Goal: Share content: Share content

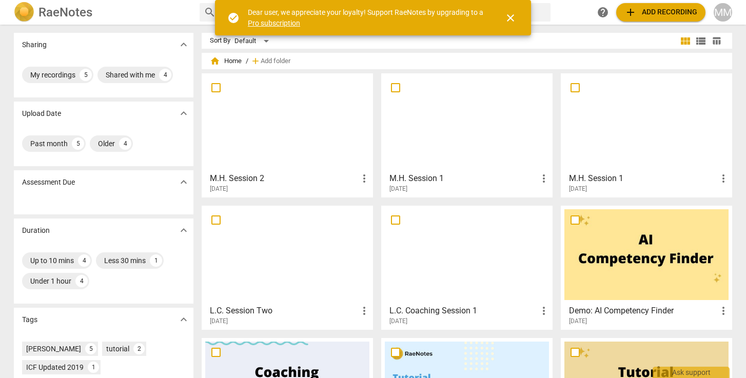
click at [268, 132] on div at bounding box center [287, 122] width 164 height 91
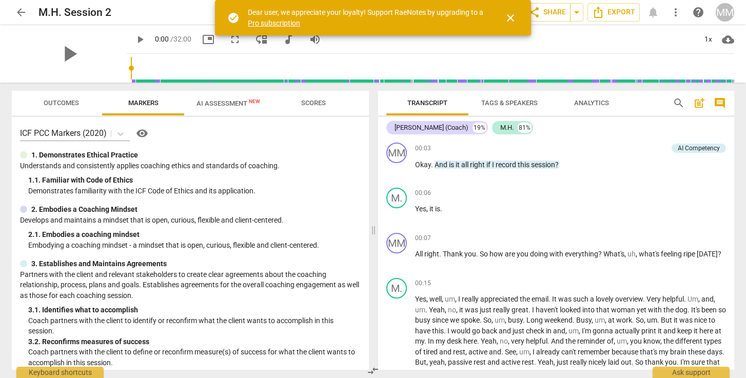
click at [231, 105] on span "AI Assessment New" at bounding box center [228, 103] width 64 height 8
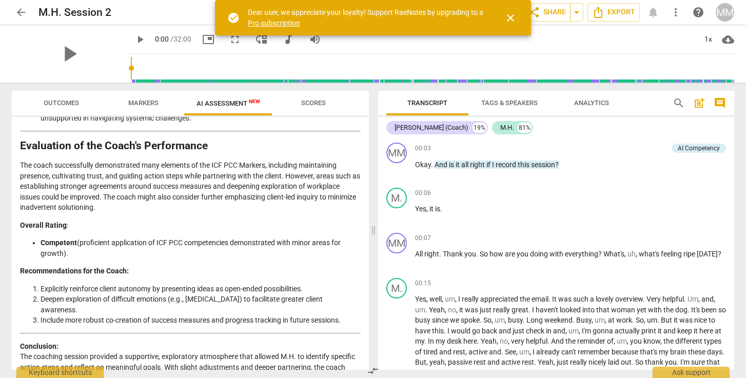
drag, startPoint x: 556, startPoint y: 6, endPoint x: 507, endPoint y: 13, distance: 50.2
click at [507, 0] on div "arrow_back M.H. Session 2 edit star Assessment auto_fix_high AI Assessment RN s…" at bounding box center [373, 0] width 746 height 0
click at [508, 18] on span "close" at bounding box center [510, 18] width 12 height 12
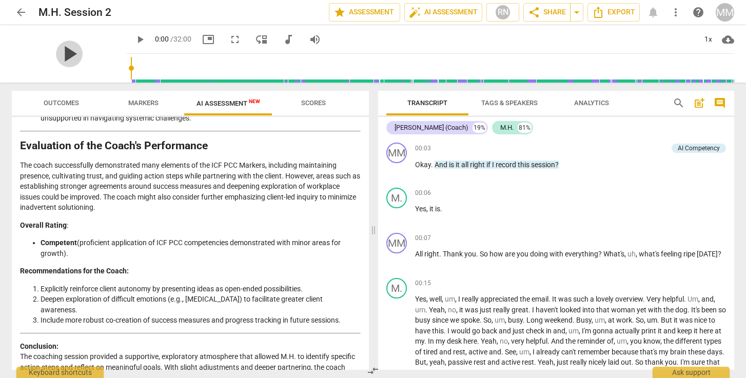
click at [60, 52] on span "play_arrow" at bounding box center [69, 54] width 27 height 27
click at [91, 64] on div "pause" at bounding box center [69, 53] width 115 height 57
drag, startPoint x: 378, startPoint y: 28, endPoint x: 198, endPoint y: 36, distance: 180.6
click at [198, 36] on div "pause 0:15 / 32:00 picture_in_picture fullscreen move_down audiotrack volume_up…" at bounding box center [430, 39] width 607 height 29
click at [202, 38] on span "picture_in_picture" at bounding box center [208, 39] width 12 height 12
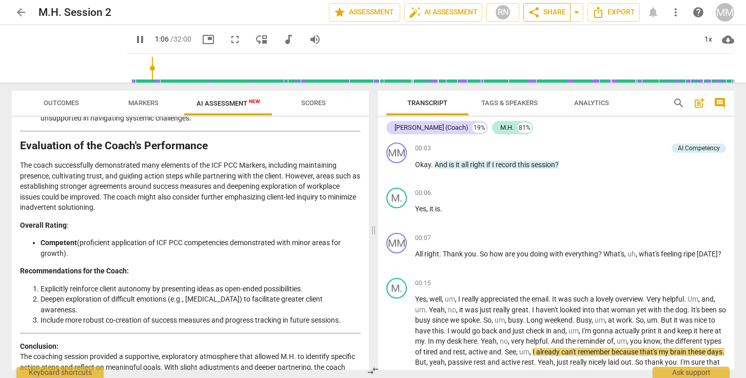
click at [546, 14] on span "share Share" at bounding box center [547, 12] width 38 height 12
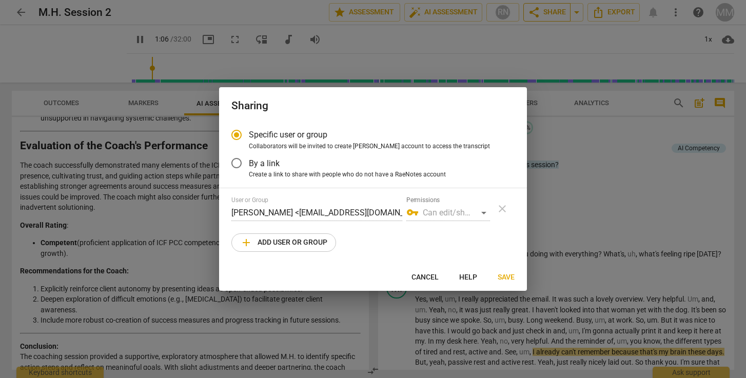
type input "67"
radio input "false"
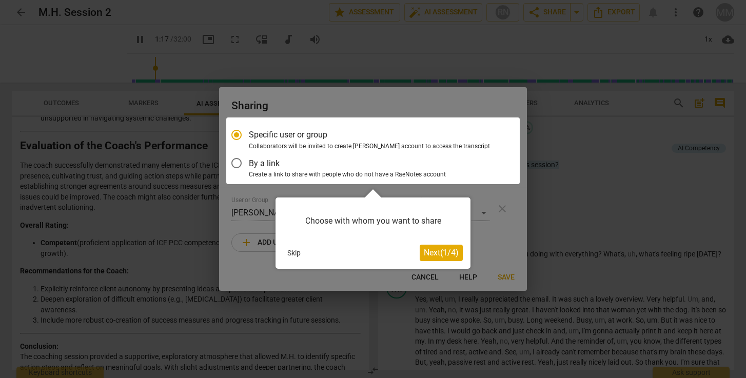
scroll to position [264, 0]
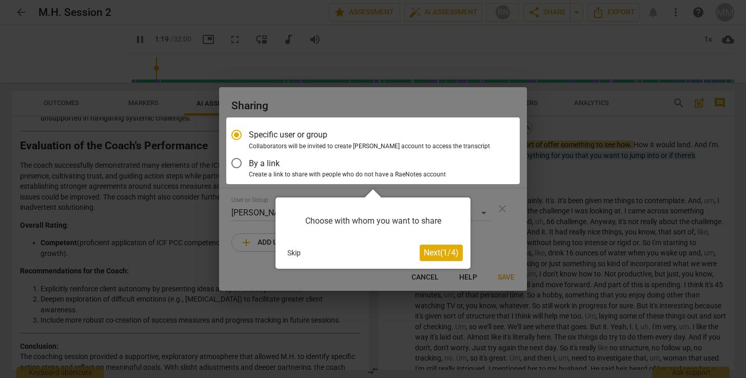
click at [237, 162] on div at bounding box center [372, 150] width 293 height 67
click at [236, 162] on div at bounding box center [372, 150] width 293 height 67
click at [234, 164] on div at bounding box center [372, 150] width 293 height 67
click at [235, 166] on div at bounding box center [372, 150] width 293 height 67
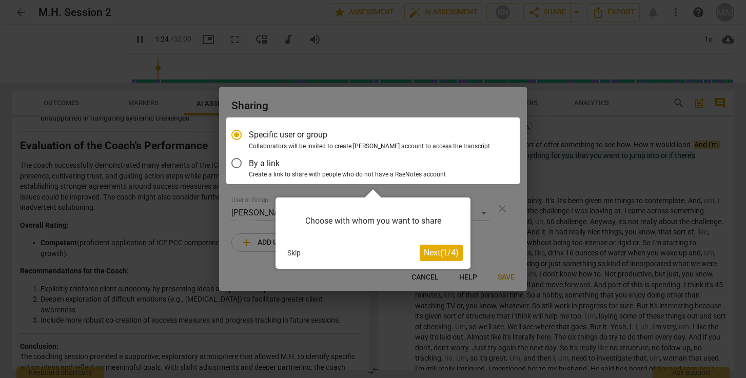
click at [438, 253] on span "Next ( 1 / 4 )" at bounding box center [441, 253] width 35 height 10
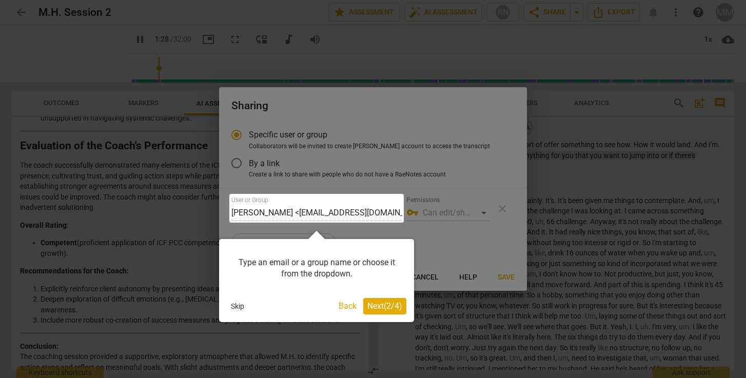
click at [384, 307] on span "Next ( 2 / 4 )" at bounding box center [384, 306] width 35 height 10
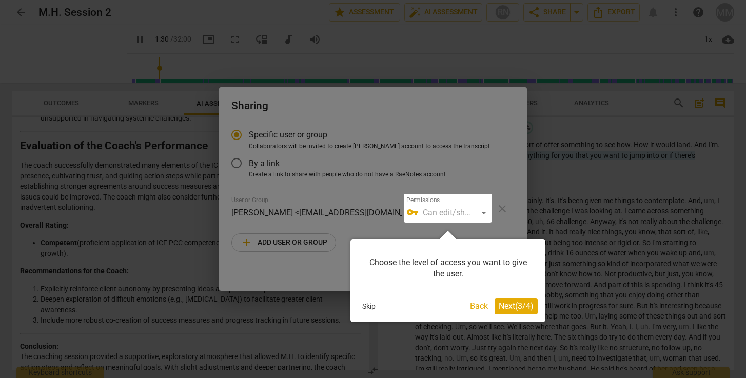
click at [508, 303] on span "Next ( 3 / 4 )" at bounding box center [515, 306] width 35 height 10
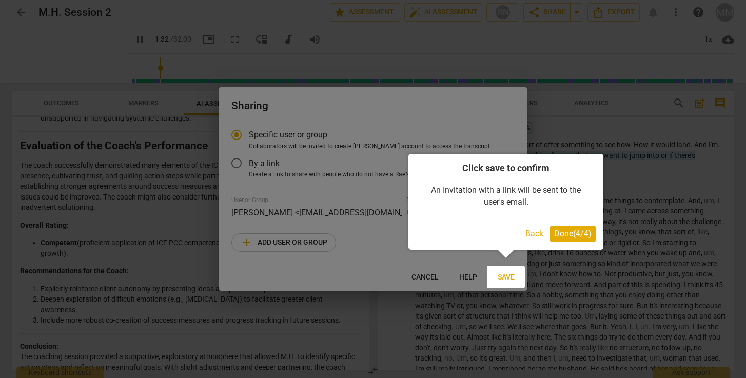
click at [567, 233] on span "Done ( 4 / 4 )" at bounding box center [572, 234] width 37 height 10
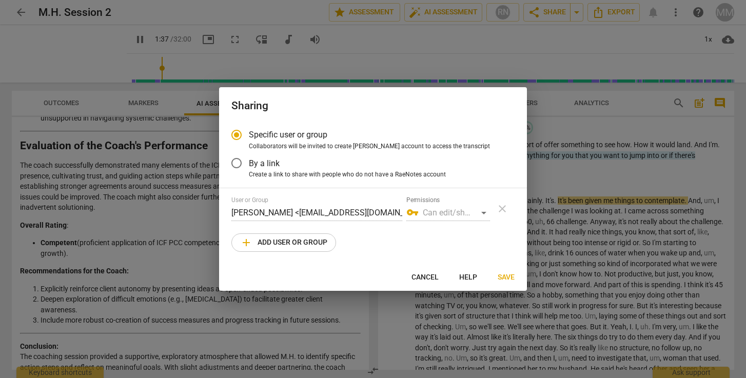
click at [449, 210] on div "vpn_key Can edit/share" at bounding box center [448, 213] width 84 height 16
click at [235, 165] on input "By a link" at bounding box center [236, 163] width 25 height 25
type input "101"
radio input "false"
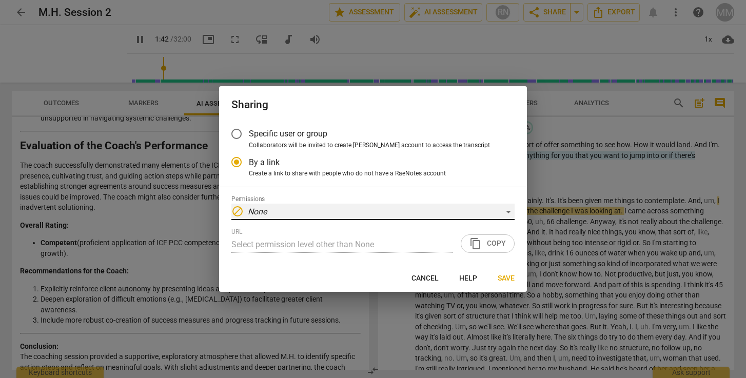
click at [266, 210] on em "None" at bounding box center [257, 212] width 19 height 10
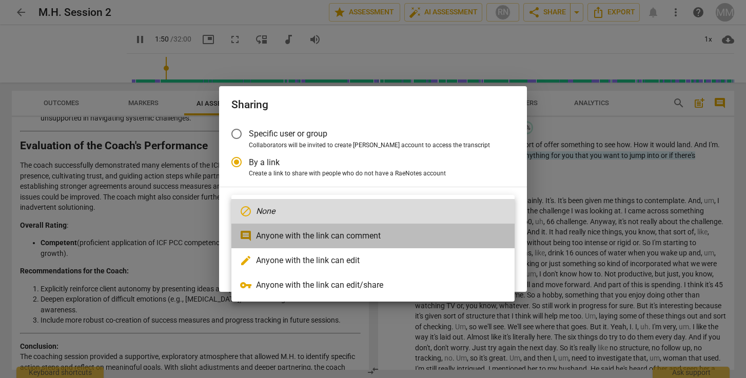
type input "111"
click at [330, 236] on li "comment Anyone with the link can comment" at bounding box center [372, 236] width 283 height 25
radio input "false"
type input "[URL][DOMAIN_NAME]"
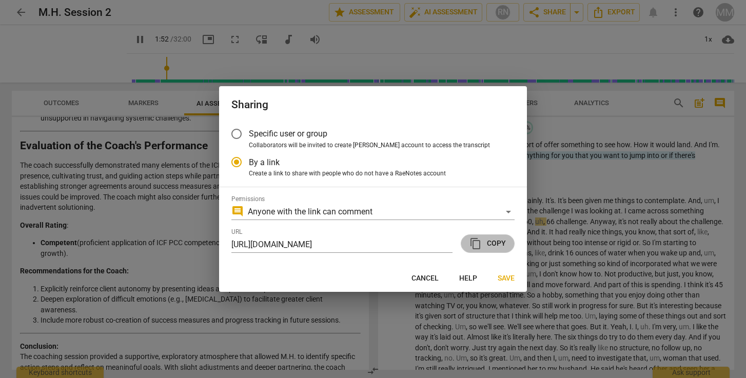
click at [489, 245] on span "content_copy Copy" at bounding box center [487, 243] width 36 height 12
type input "1919"
